Goal: Transaction & Acquisition: Purchase product/service

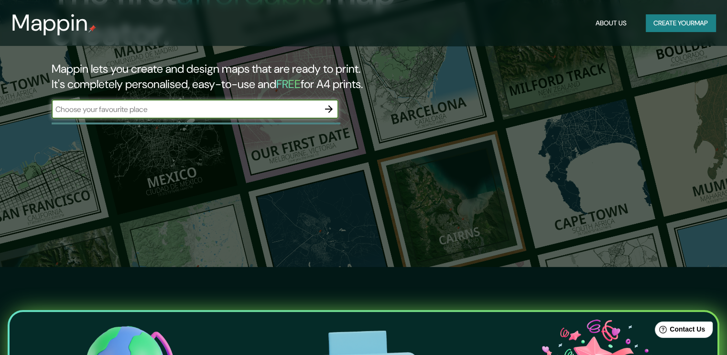
scroll to position [96, 0]
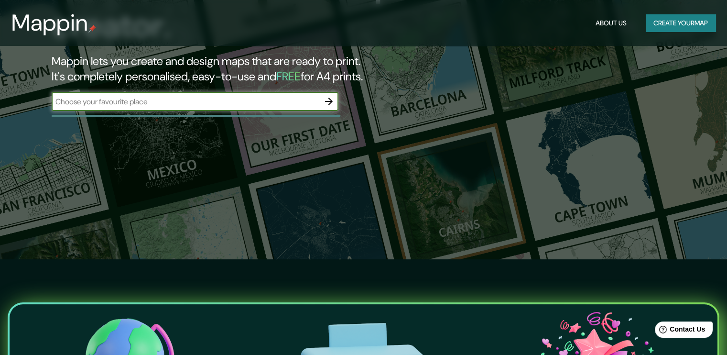
click at [140, 103] on input "text" at bounding box center [186, 101] width 268 height 11
type input "[GEOGRAPHIC_DATA]"
click at [332, 99] on icon "button" at bounding box center [328, 101] width 11 height 11
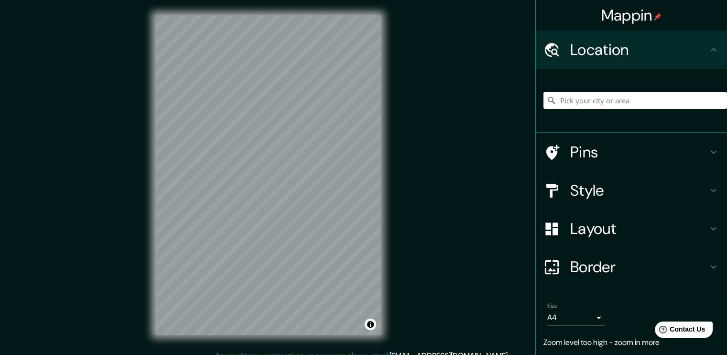
click at [396, 102] on div "Mappin Location Pins Style Layout Border Choose a border. Hint : you can make l…" at bounding box center [363, 182] width 727 height 365
click at [600, 189] on h4 "Style" at bounding box center [640, 190] width 138 height 19
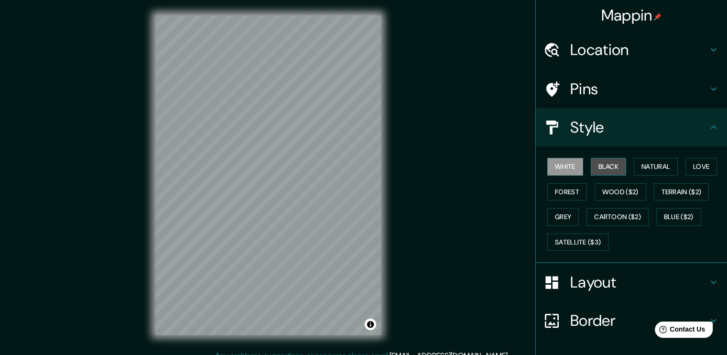
click at [598, 169] on button "Black" at bounding box center [609, 167] width 36 height 18
click at [561, 170] on button "White" at bounding box center [566, 167] width 36 height 18
click at [638, 168] on button "Natural" at bounding box center [656, 167] width 44 height 18
click at [575, 168] on button "White" at bounding box center [566, 167] width 36 height 18
click at [568, 192] on button "Forest" at bounding box center [568, 192] width 40 height 18
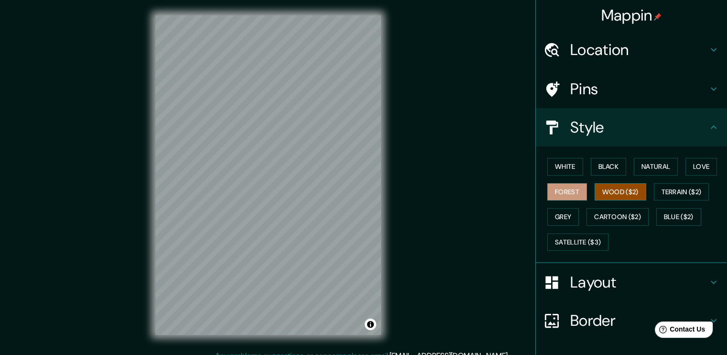
click at [595, 191] on button "Wood ($2)" at bounding box center [621, 192] width 52 height 18
click at [626, 195] on button "Wood ($2)" at bounding box center [621, 192] width 52 height 18
click at [666, 193] on button "Terrain ($2)" at bounding box center [681, 192] width 55 height 18
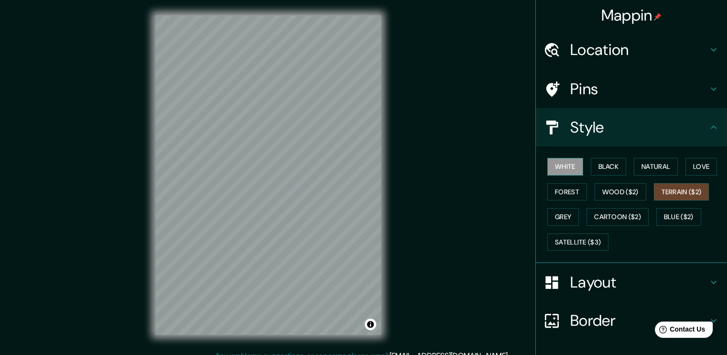
click at [559, 166] on button "White" at bounding box center [566, 167] width 36 height 18
click at [672, 193] on button "Terrain ($2)" at bounding box center [681, 192] width 55 height 18
click at [557, 238] on button "Satellite ($3)" at bounding box center [578, 242] width 61 height 18
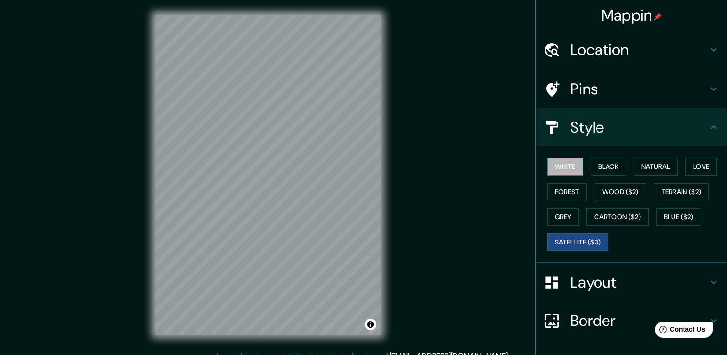
click at [558, 164] on button "White" at bounding box center [566, 167] width 36 height 18
click at [643, 286] on h4 "Layout" at bounding box center [640, 282] width 138 height 19
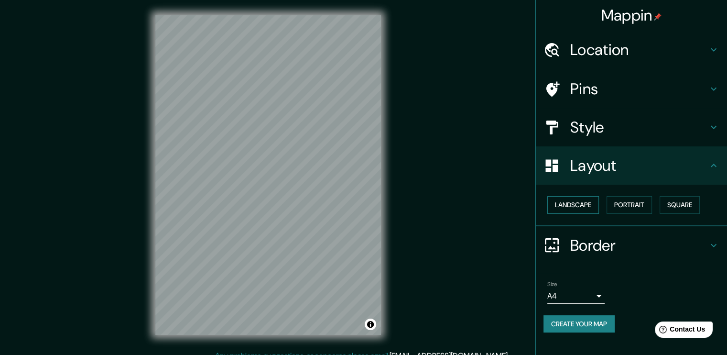
click at [572, 204] on button "Landscape" at bounding box center [574, 205] width 52 height 18
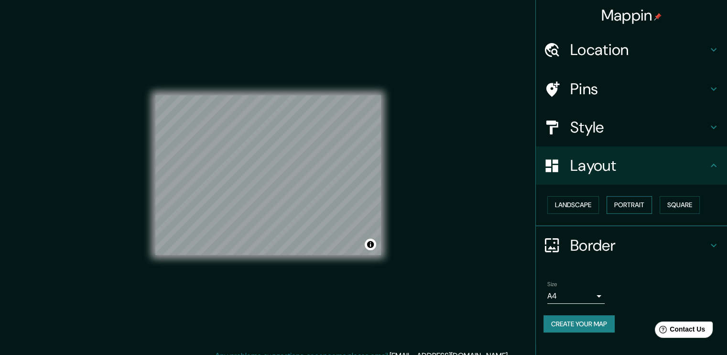
click at [624, 206] on button "Portrait" at bounding box center [629, 205] width 45 height 18
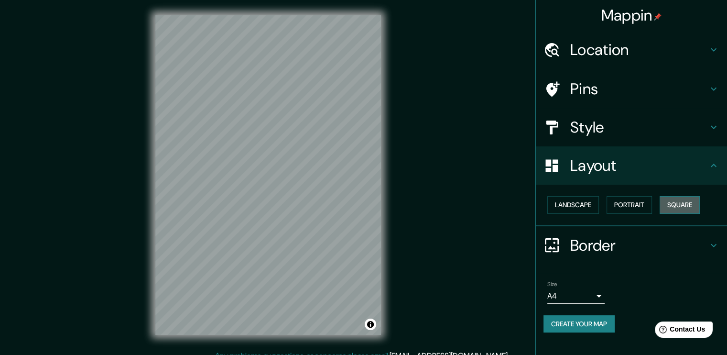
click at [676, 207] on button "Square" at bounding box center [680, 205] width 40 height 18
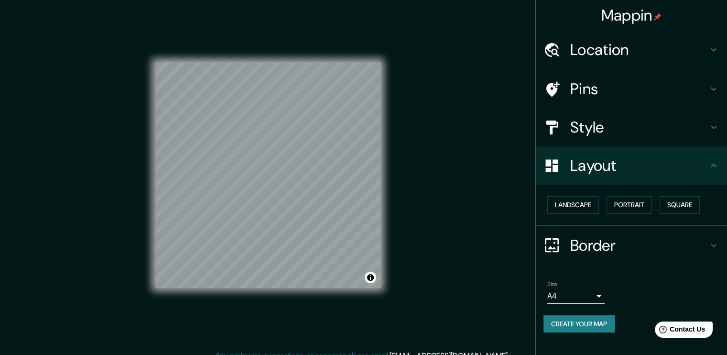
click at [607, 211] on div "Landscape [GEOGRAPHIC_DATA]" at bounding box center [636, 204] width 184 height 25
click at [624, 208] on button "Portrait" at bounding box center [629, 205] width 45 height 18
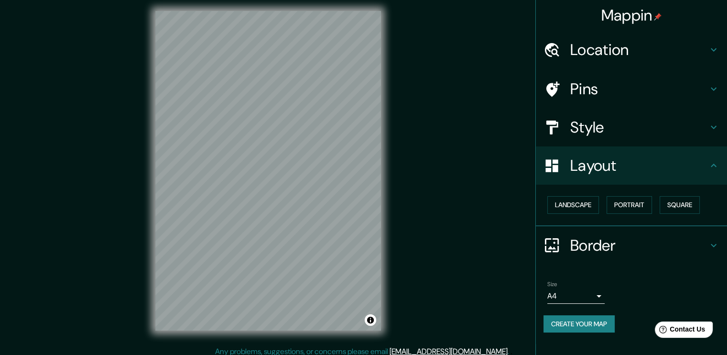
scroll to position [10, 0]
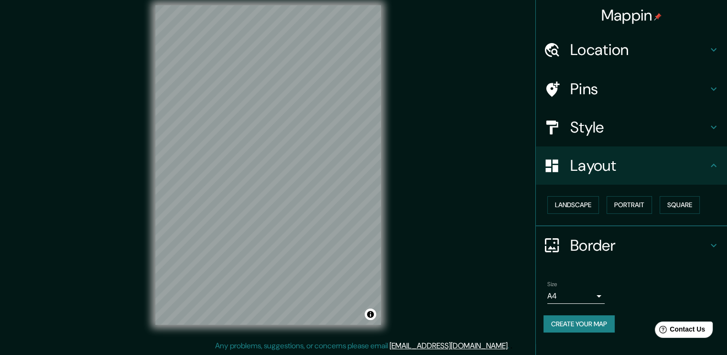
click at [653, 247] on h4 "Border" at bounding box center [640, 245] width 138 height 19
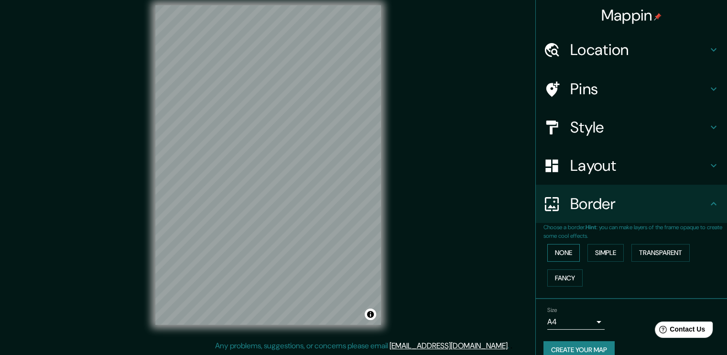
click at [557, 252] on button "None" at bounding box center [564, 253] width 33 height 18
click at [593, 256] on button "Simple" at bounding box center [606, 253] width 36 height 18
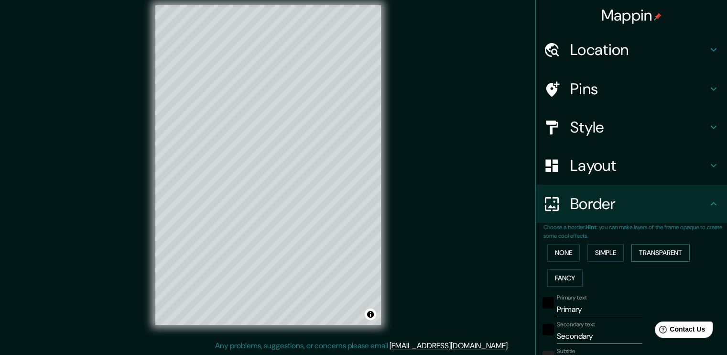
click at [647, 252] on button "Transparent" at bounding box center [661, 253] width 58 height 18
click at [565, 256] on button "None" at bounding box center [564, 253] width 33 height 18
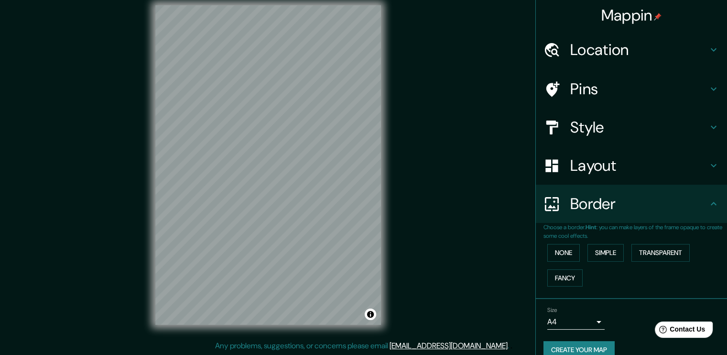
click at [584, 127] on h4 "Style" at bounding box center [640, 127] width 138 height 19
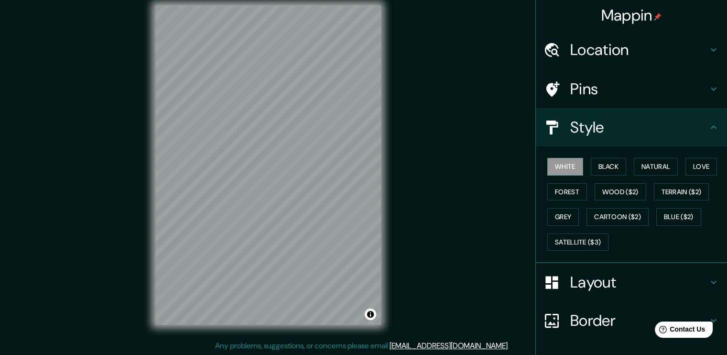
click at [586, 90] on h4 "Pins" at bounding box center [640, 88] width 138 height 19
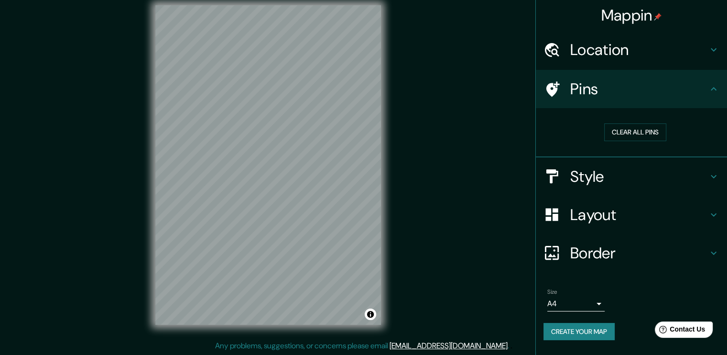
click at [607, 61] on div "Location" at bounding box center [631, 50] width 191 height 38
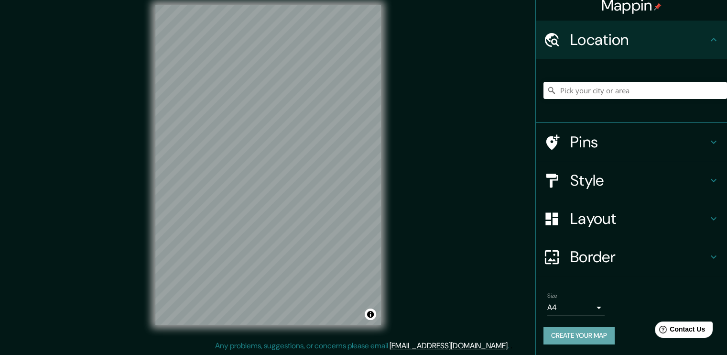
click at [559, 335] on button "Create your map" at bounding box center [579, 336] width 71 height 18
click at [578, 330] on button "Create your map" at bounding box center [579, 336] width 71 height 18
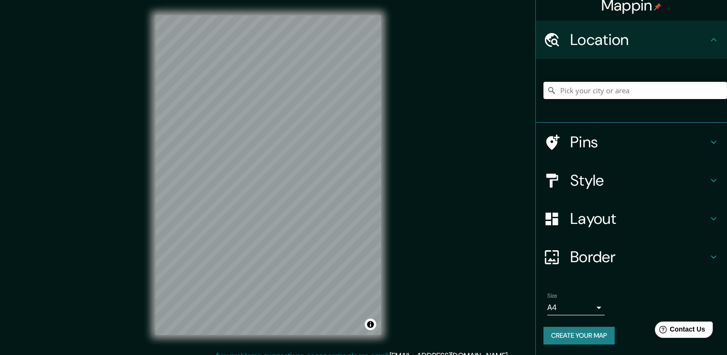
scroll to position [0, 0]
click at [571, 338] on button "Create your map" at bounding box center [579, 336] width 71 height 18
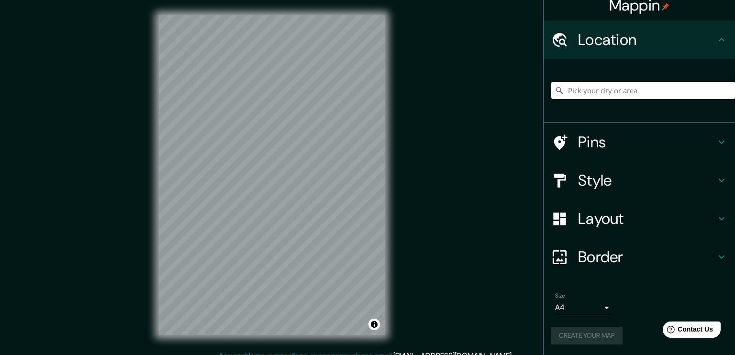
click at [576, 314] on body "Mappin Location Pins Style Layout Border Choose a border. Hint : you can make l…" at bounding box center [367, 177] width 735 height 355
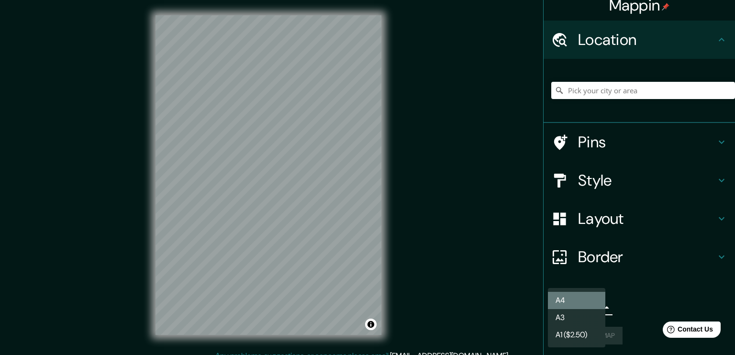
click at [578, 304] on li "A4" at bounding box center [576, 300] width 57 height 17
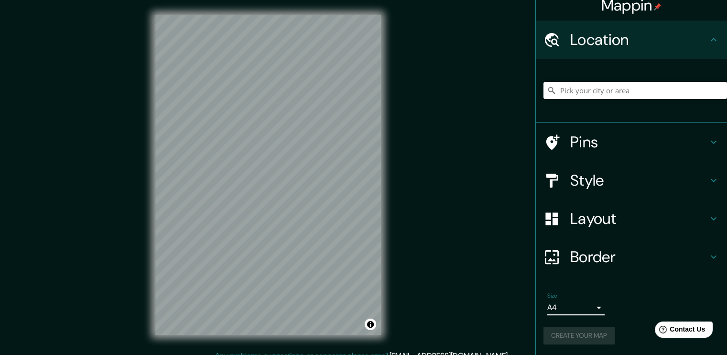
click at [581, 308] on body "Mappin Location Pins Style Layout Border Choose a border. Hint : you can make l…" at bounding box center [363, 177] width 727 height 355
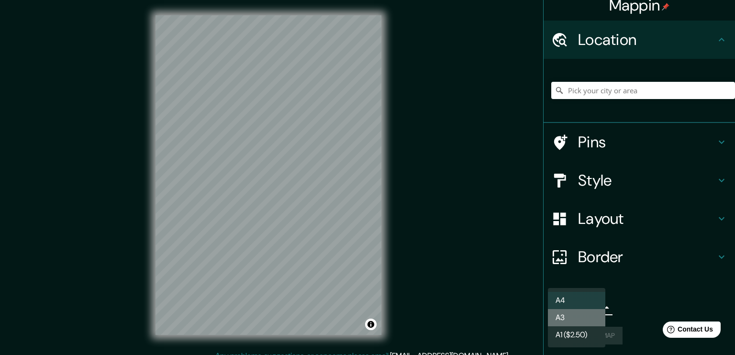
click at [577, 318] on li "A3" at bounding box center [576, 317] width 57 height 17
type input "a4"
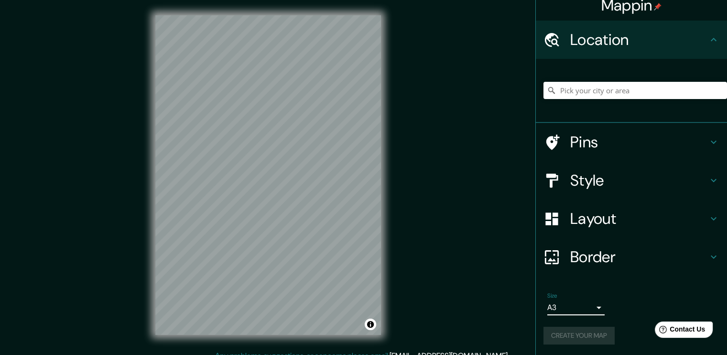
click at [608, 316] on div "Size A3 a4" at bounding box center [632, 303] width 176 height 31
